Goal: Information Seeking & Learning: Learn about a topic

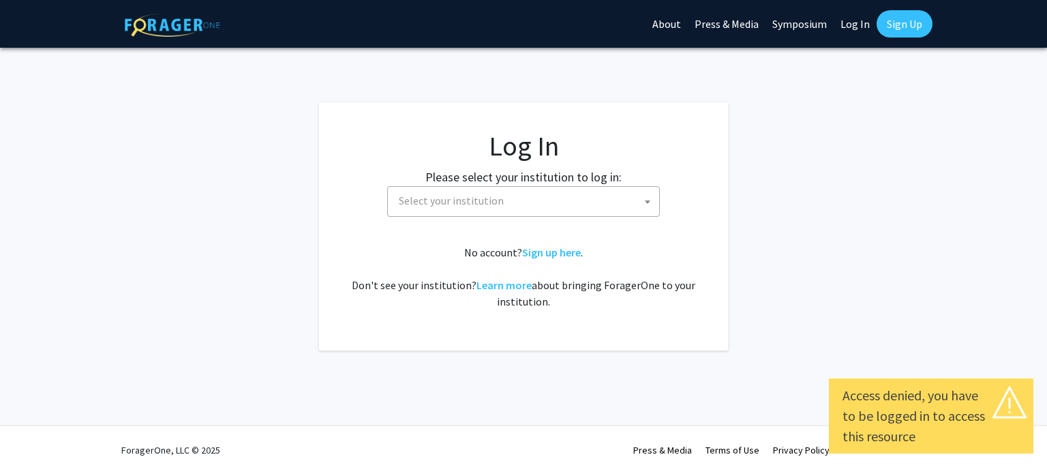
select select
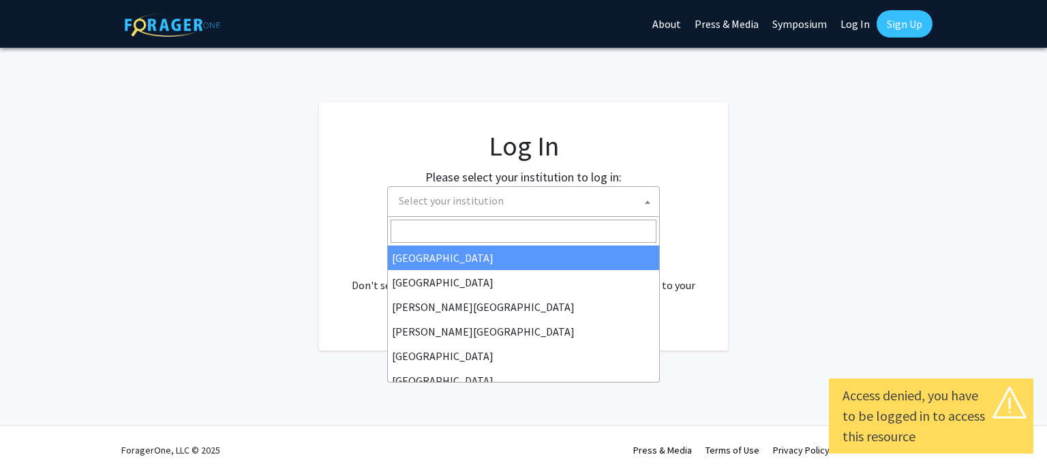
click at [529, 206] on span "Select your institution" at bounding box center [526, 201] width 266 height 28
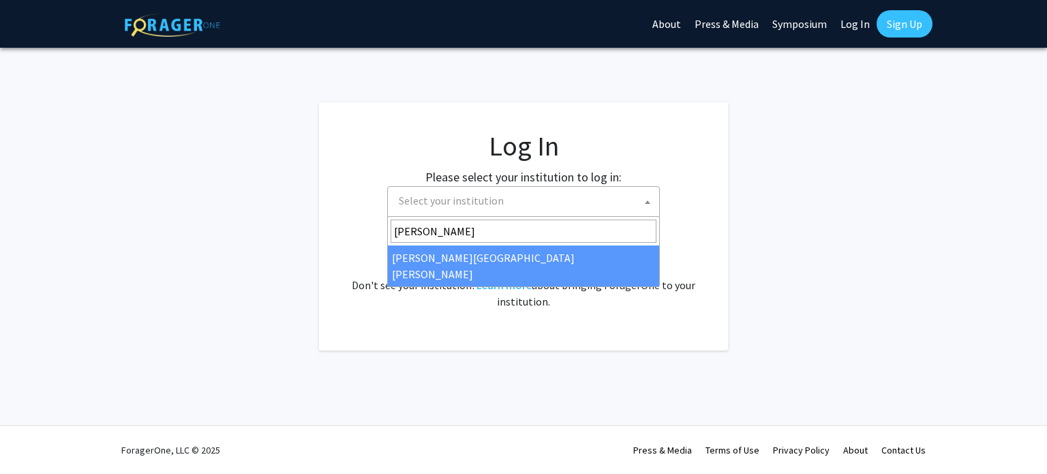
type input "[PERSON_NAME]"
select select "1"
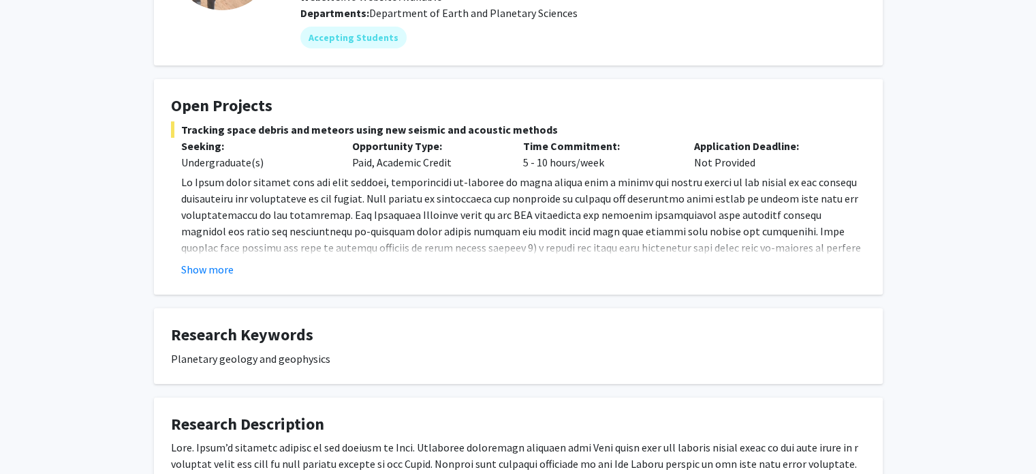
scroll to position [171, 0]
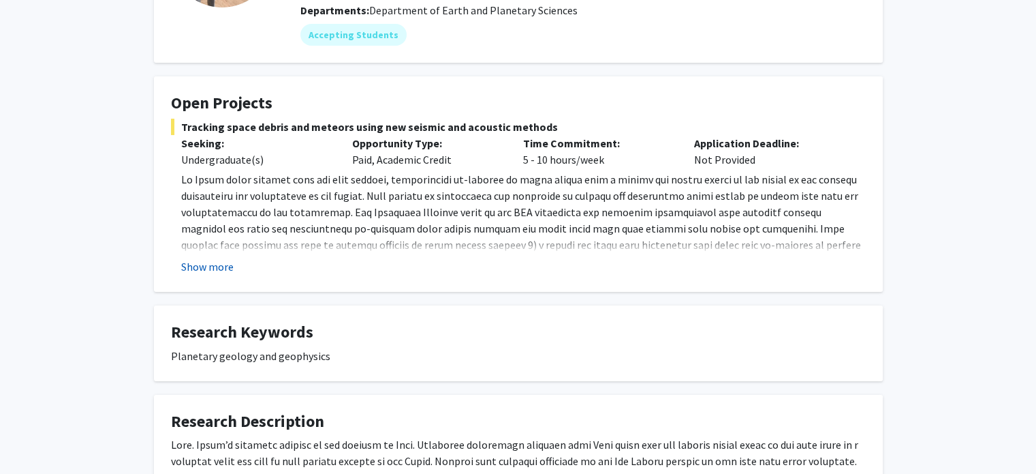
click at [199, 264] on button "Show more" at bounding box center [207, 266] width 52 height 16
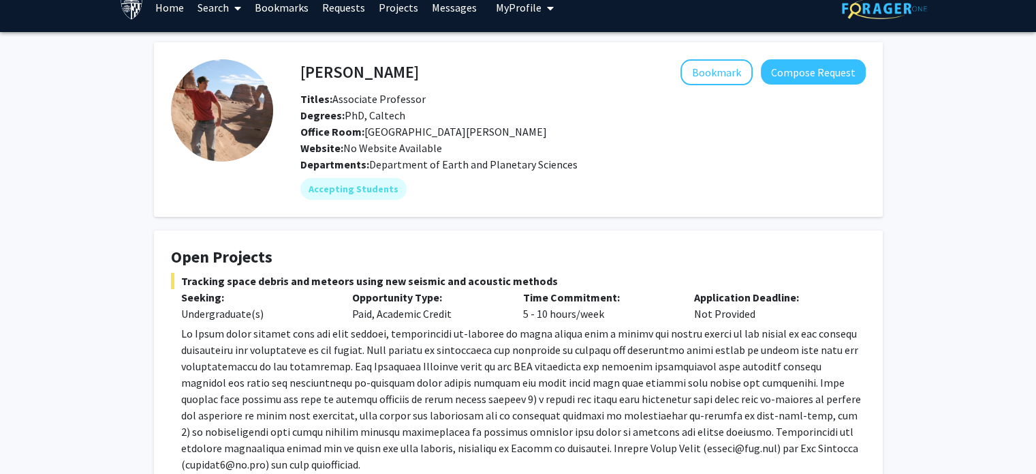
scroll to position [0, 0]
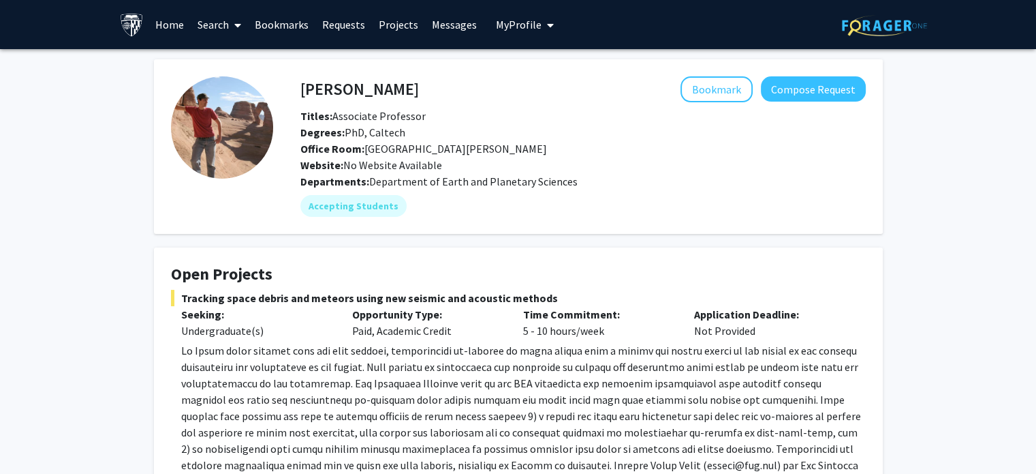
click at [209, 18] on link "Search" at bounding box center [219, 25] width 57 height 48
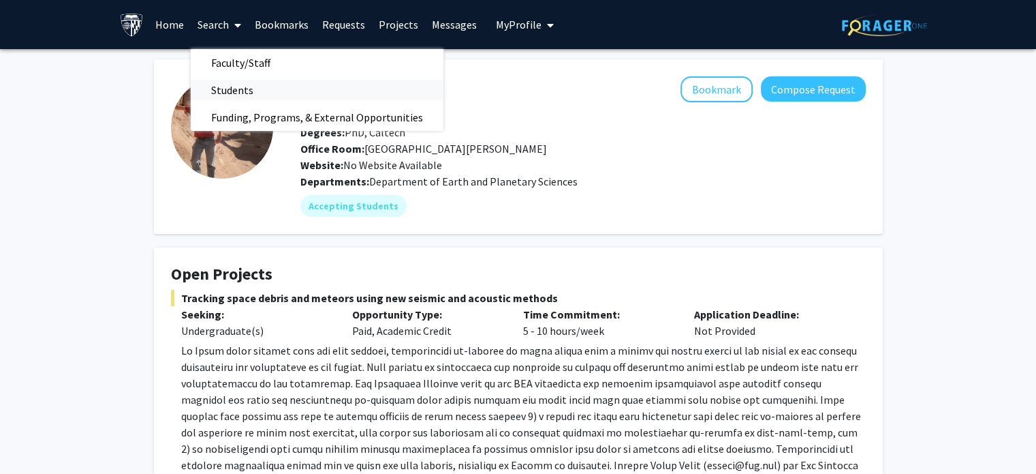
click at [225, 91] on span "Students" at bounding box center [232, 89] width 83 height 27
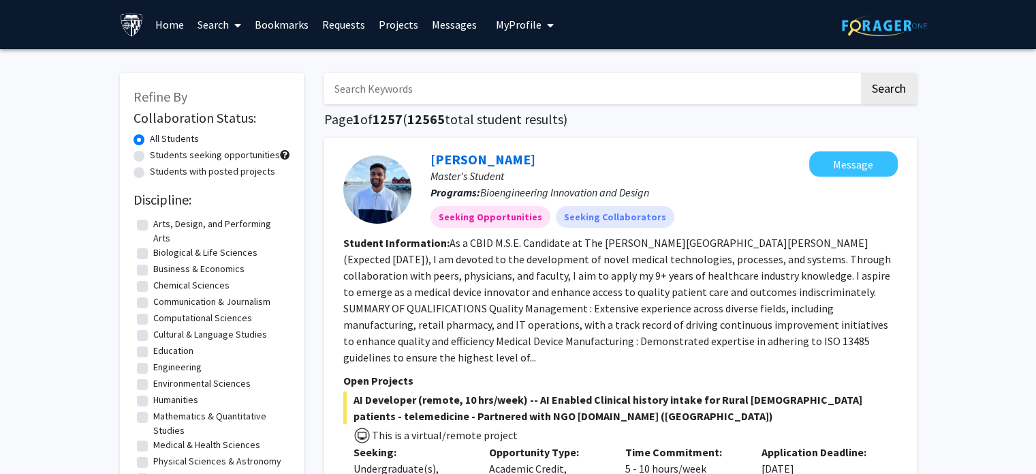
click at [153, 299] on label "Communication & Journalism" at bounding box center [211, 301] width 117 height 14
click at [153, 299] on input "Communication & Journalism" at bounding box center [157, 298] width 9 height 9
checkbox input "true"
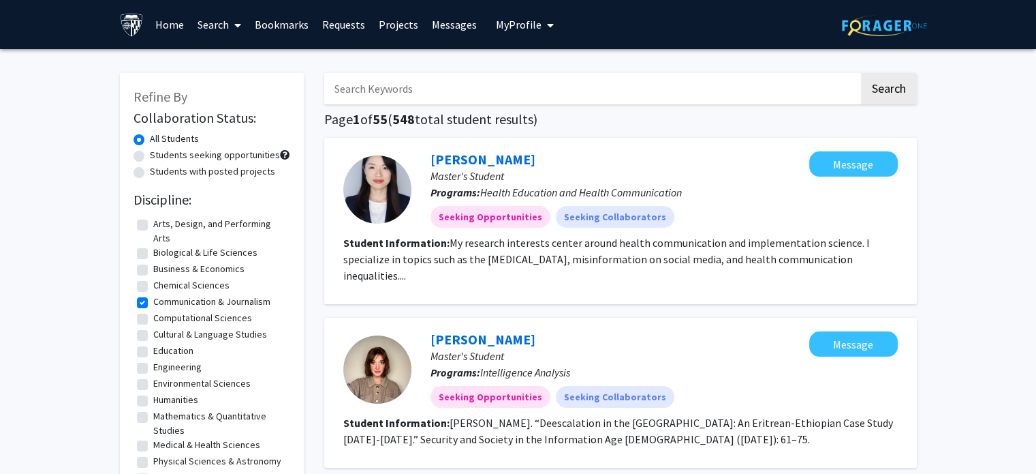
click at [153, 352] on label "Education" at bounding box center [173, 350] width 40 height 14
click at [153, 352] on input "Education" at bounding box center [157, 347] width 9 height 9
checkbox input "true"
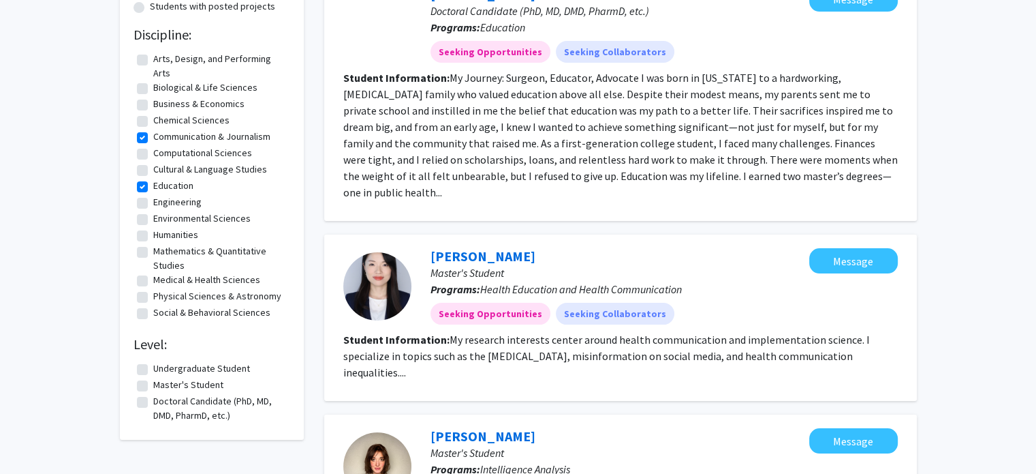
scroll to position [191, 0]
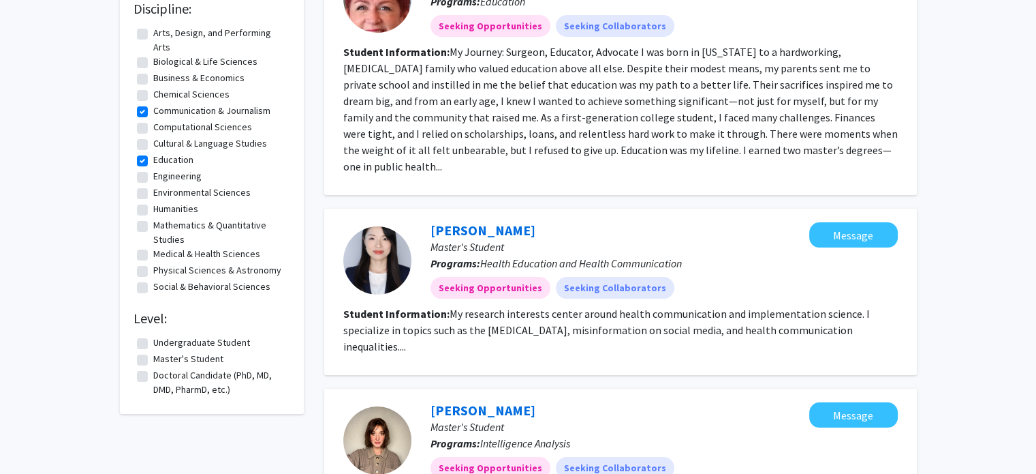
click at [153, 206] on label "Humanities" at bounding box center [175, 209] width 45 height 14
click at [153, 206] on input "Humanities" at bounding box center [157, 206] width 9 height 9
checkbox input "true"
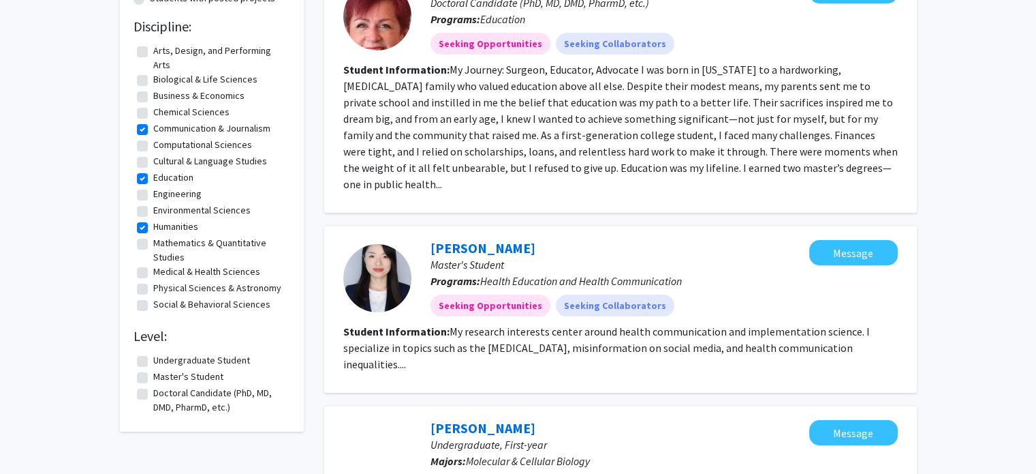
scroll to position [191, 0]
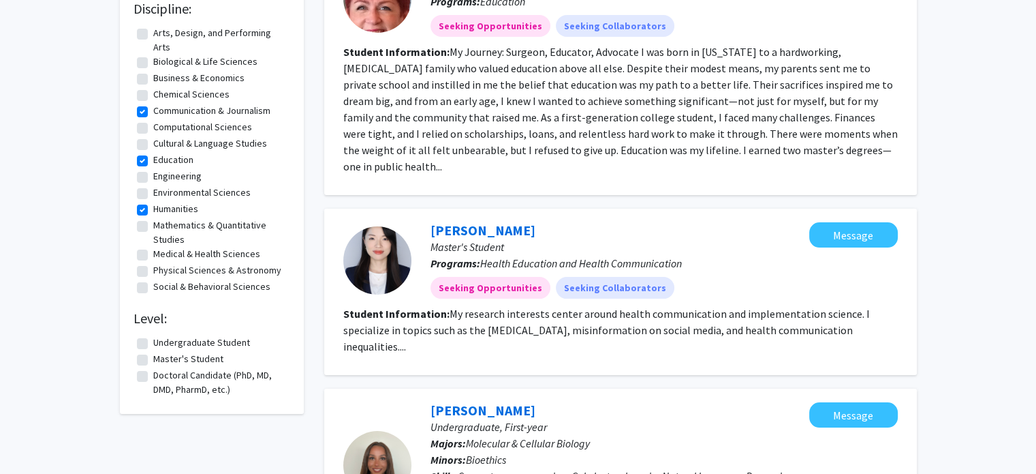
click at [153, 286] on label "Social & Behavioral Sciences" at bounding box center [211, 286] width 117 height 14
click at [153, 286] on input "Social & Behavioral Sciences" at bounding box center [157, 283] width 9 height 9
checkbox input "true"
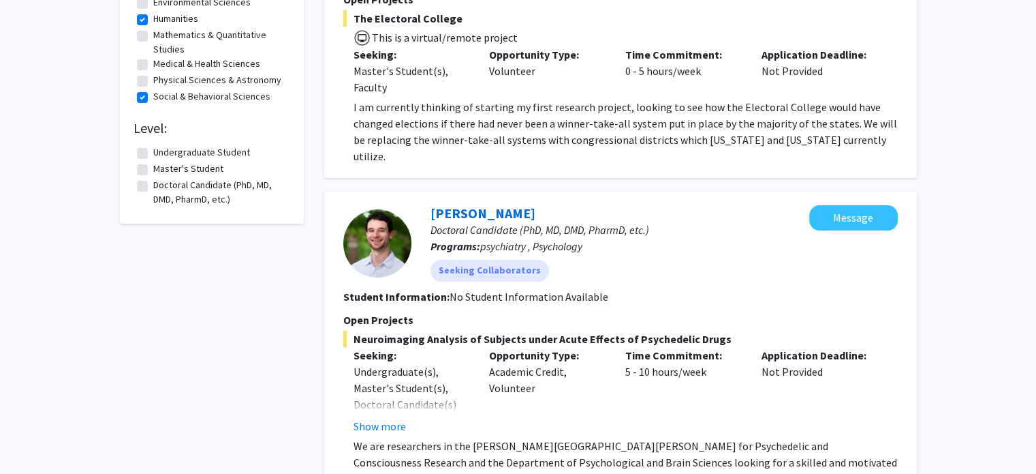
scroll to position [382, 0]
click at [153, 168] on label "Master's Student" at bounding box center [188, 168] width 70 height 14
click at [153, 168] on input "Master's Student" at bounding box center [157, 165] width 9 height 9
checkbox input "true"
